Goal: Transaction & Acquisition: Obtain resource

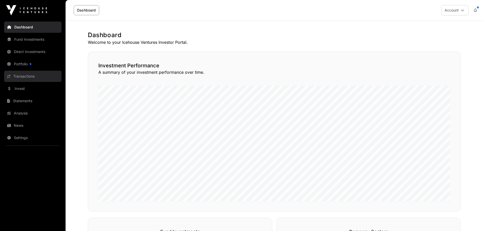
click at [22, 75] on link "Transactions" at bounding box center [32, 76] width 57 height 11
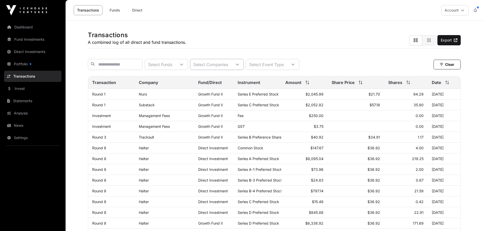
click at [231, 65] on div "Select Companies" at bounding box center [210, 64] width 41 height 11
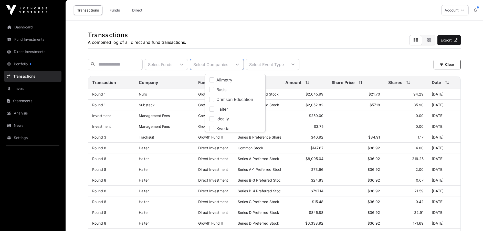
scroll to position [5, 3]
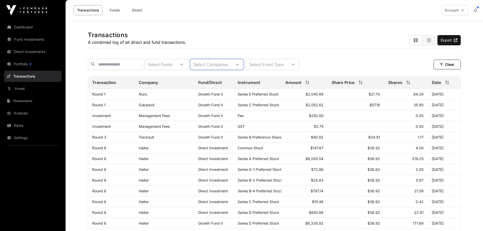
click at [231, 65] on div "Select Companies" at bounding box center [210, 64] width 41 height 11
click at [137, 9] on link "Direct" at bounding box center [137, 10] width 20 height 10
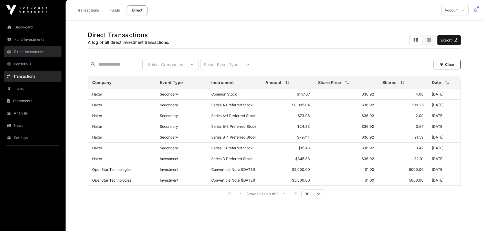
click at [19, 51] on link "Direct Investments" at bounding box center [32, 51] width 57 height 11
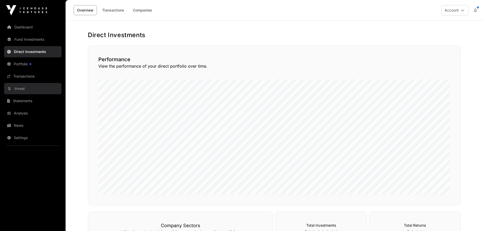
click at [16, 88] on link "Invest" at bounding box center [32, 88] width 57 height 11
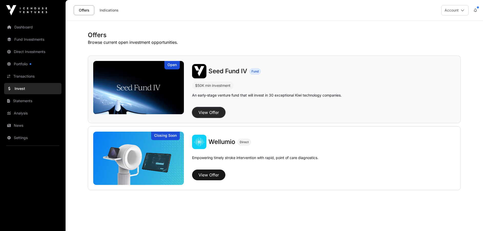
click at [207, 111] on button "View Offer" at bounding box center [208, 112] width 33 height 11
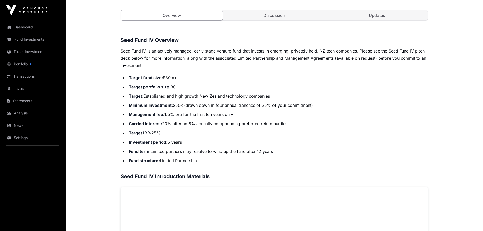
scroll to position [179, 0]
